Goal: Browse casually

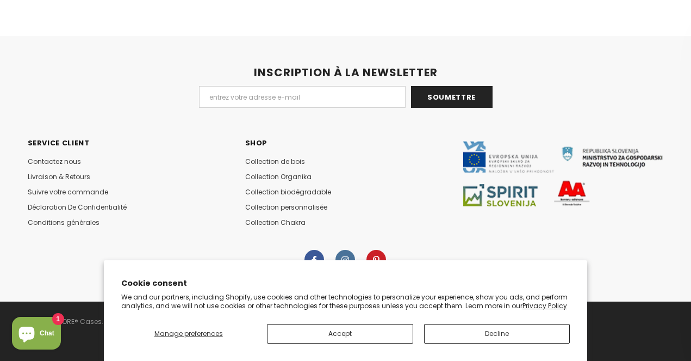
scroll to position [5350, 0]
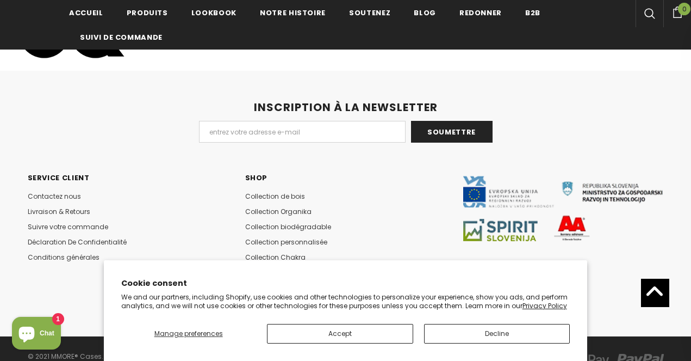
click at [345, 301] on p "We and our partners, including Shopify, use cookies and other technologies to p…" at bounding box center [345, 301] width 449 height 17
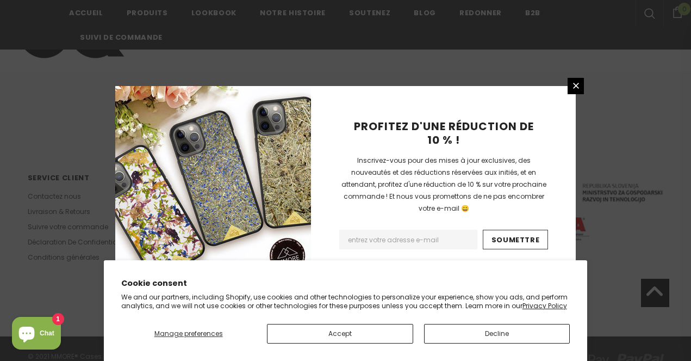
scroll to position [1786, 0]
